Goal: Task Accomplishment & Management: Manage account settings

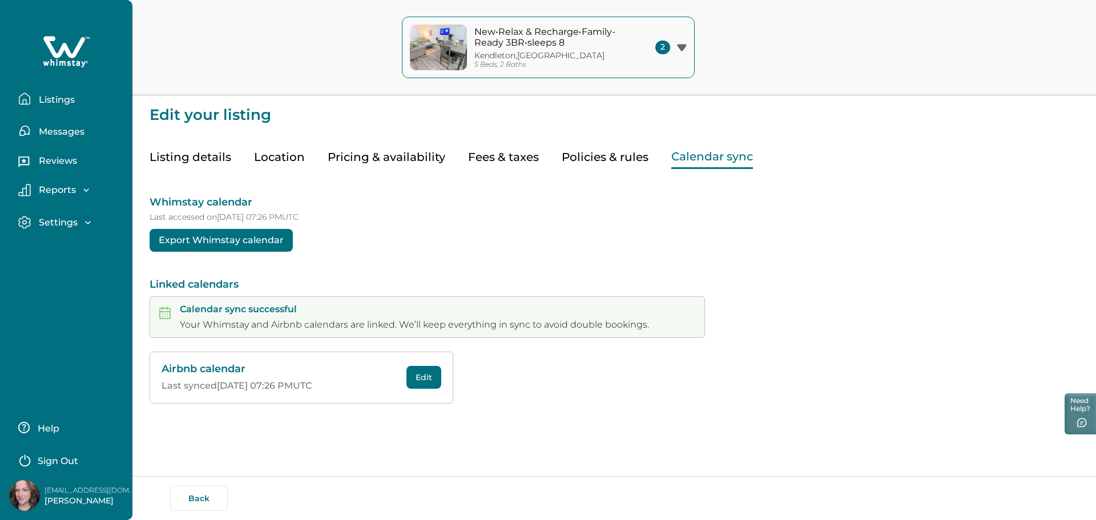
click at [74, 103] on p "Listings" at bounding box center [54, 99] width 39 height 11
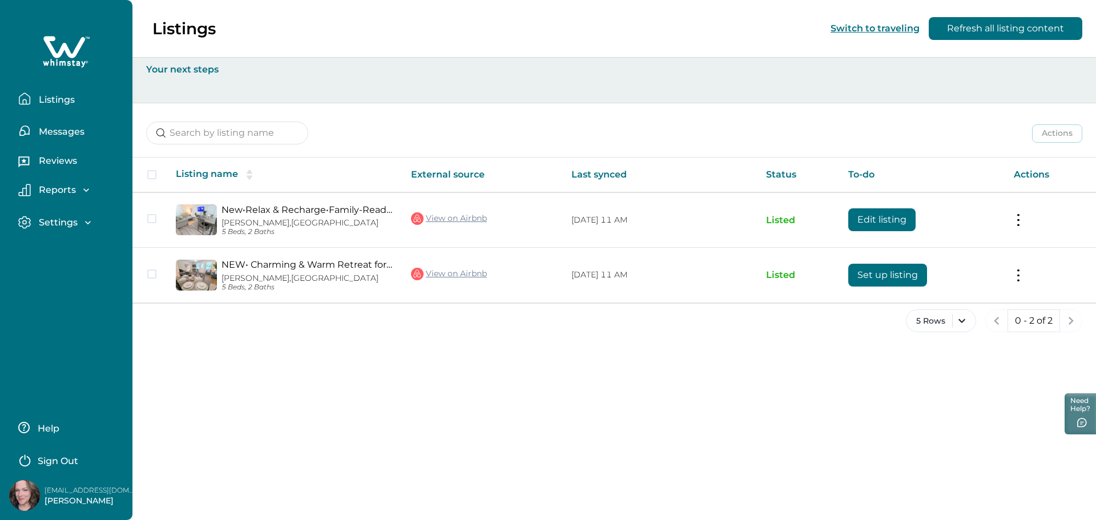
click at [71, 103] on p "Listings" at bounding box center [54, 99] width 39 height 11
click at [66, 159] on p "Reviews" at bounding box center [56, 160] width 42 height 11
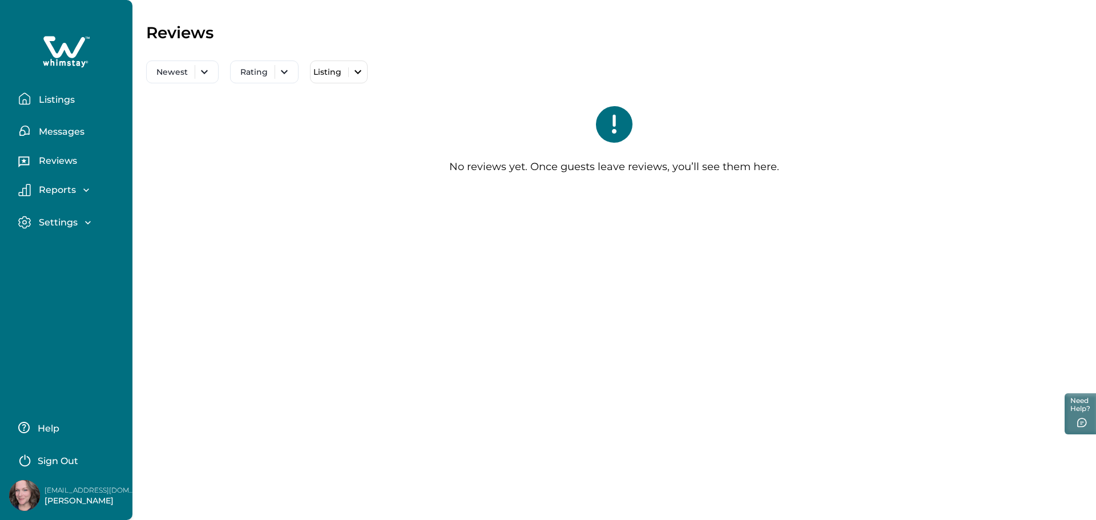
click at [60, 190] on p "Reports" at bounding box center [55, 189] width 41 height 11
click at [51, 96] on p "Listings" at bounding box center [54, 99] width 39 height 11
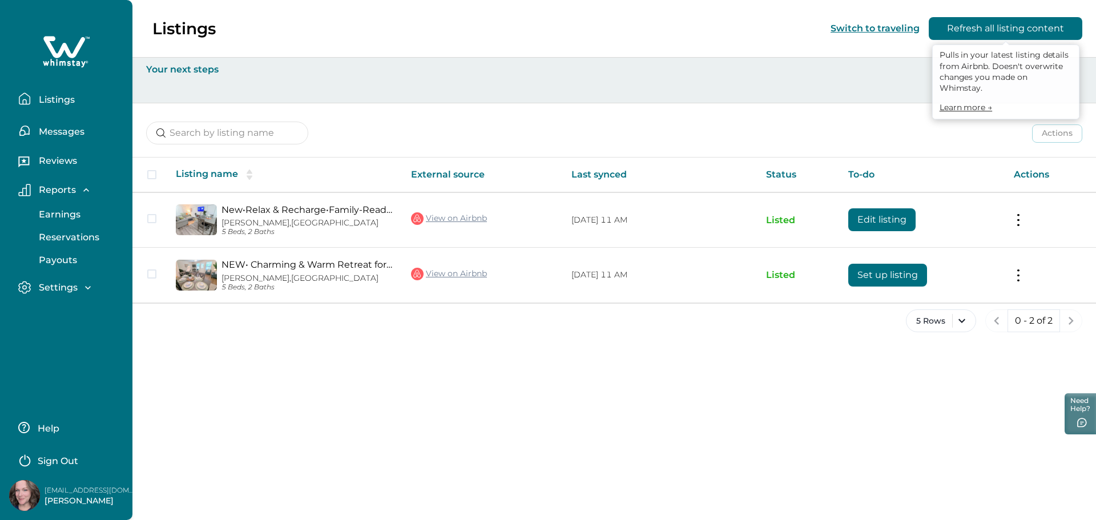
click at [977, 30] on button "Refresh all listing content" at bounding box center [1005, 28] width 154 height 23
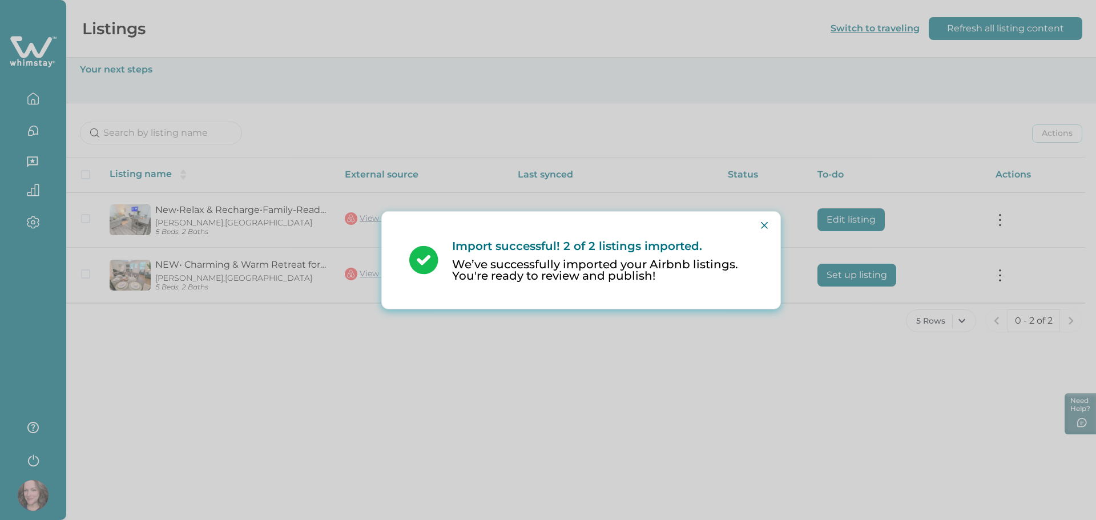
click at [647, 372] on div "Import successful! 2 of 2 listings imported. We’ve successfully imported your A…" at bounding box center [548, 260] width 1096 height 520
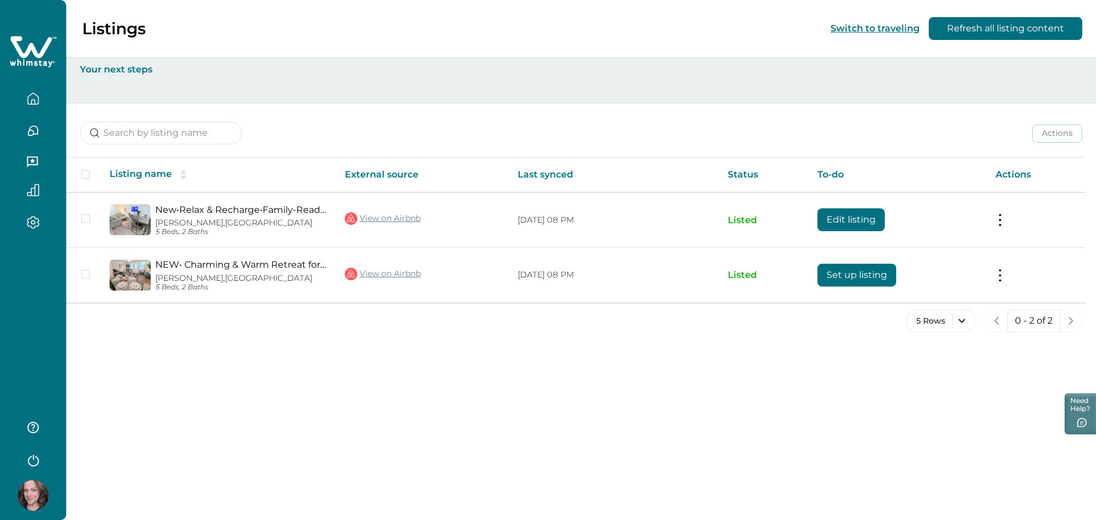
click at [30, 95] on icon "button" at bounding box center [33, 98] width 10 height 11
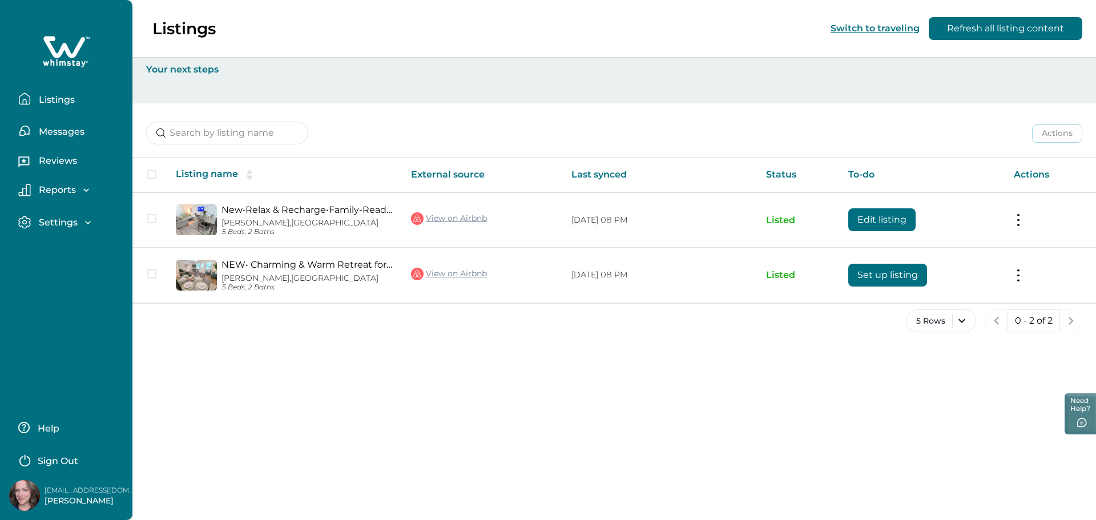
click at [51, 95] on p "Listings" at bounding box center [54, 99] width 39 height 11
